Goal: Information Seeking & Learning: Find specific fact

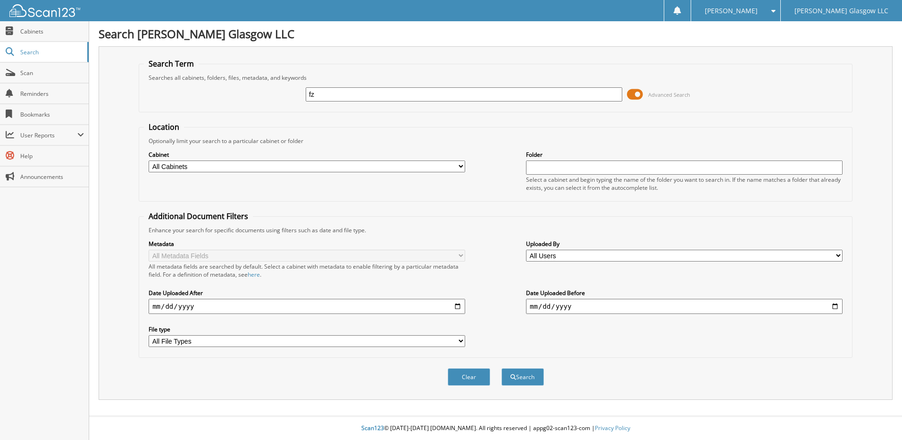
type input "f"
type input "FZ179271"
click at [501, 368] on button "Search" at bounding box center [522, 376] width 42 height 17
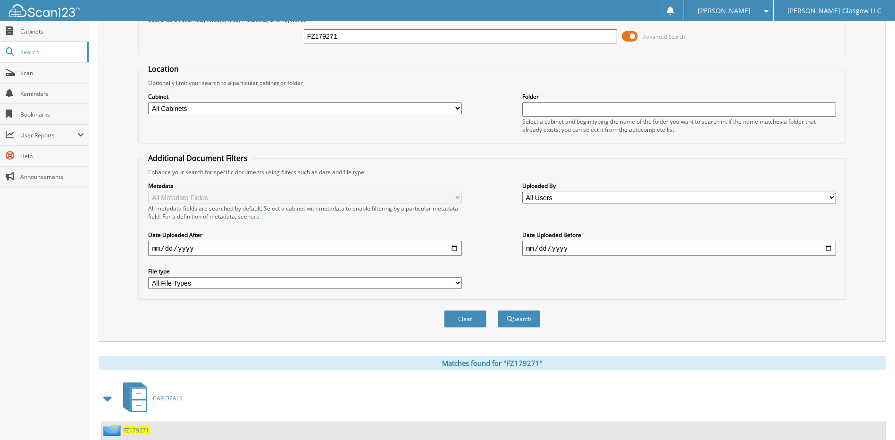
scroll to position [140, 0]
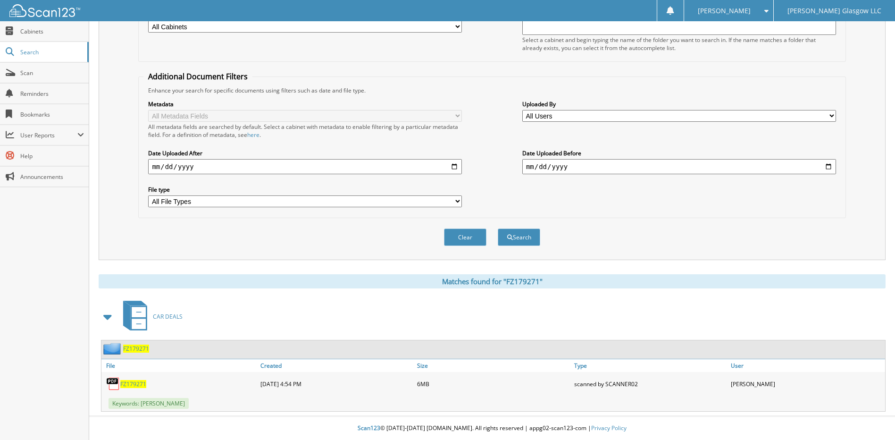
click at [142, 385] on span "FZ179271" at bounding box center [133, 384] width 26 height 8
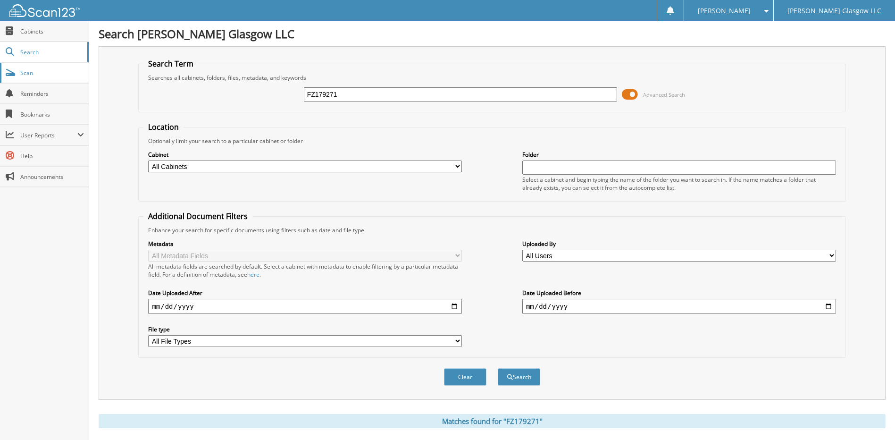
click at [35, 77] on link "Scan" at bounding box center [44, 73] width 89 height 20
